Goal: Find specific page/section: Find specific page/section

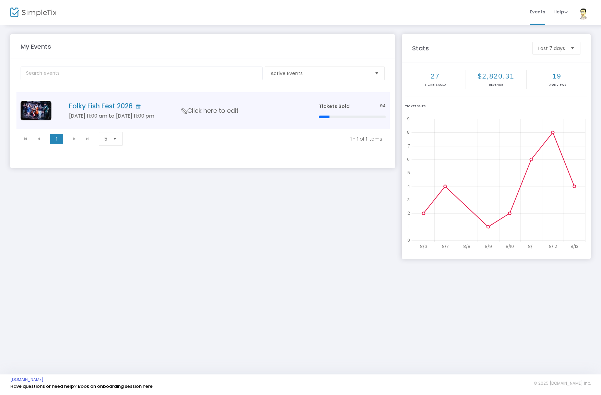
click at [103, 113] on h5 "[DATE] 11:00 am to [DATE] 11:00 pm" at bounding box center [184, 116] width 230 height 6
click at [120, 111] on td "Folky Fish Fest 2026 May 29 11:00 am to May 30 11:00 pm Click here to edit" at bounding box center [184, 110] width 265 height 37
click at [138, 113] on h5 "[DATE] 11:00 am to [DATE] 11:00 pm" at bounding box center [184, 116] width 230 height 6
